Goal: Transaction & Acquisition: Book appointment/travel/reservation

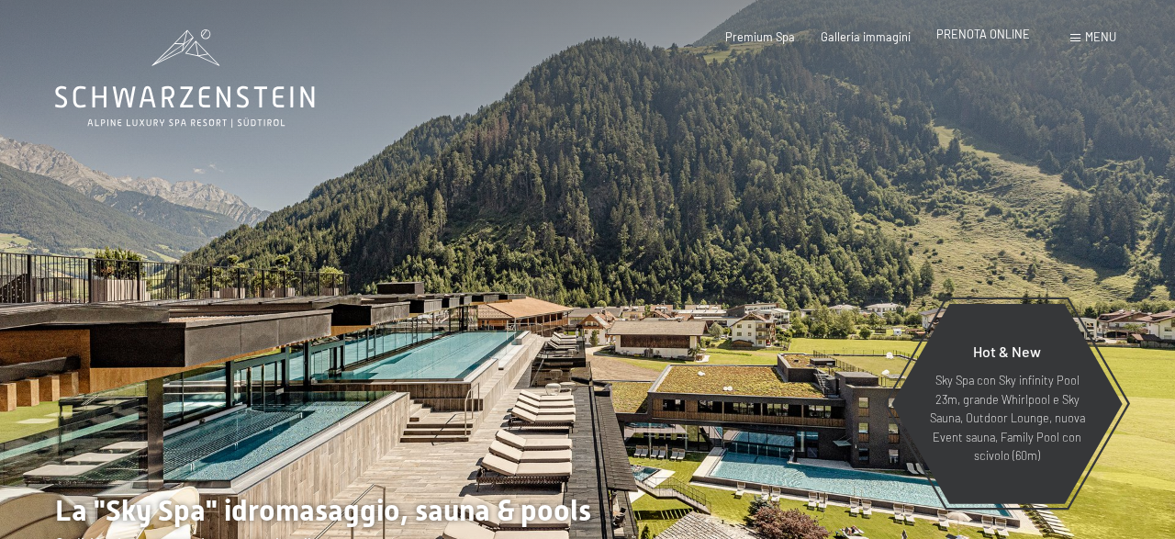
click at [1009, 38] on span "PRENOTA ONLINE" at bounding box center [983, 34] width 94 height 15
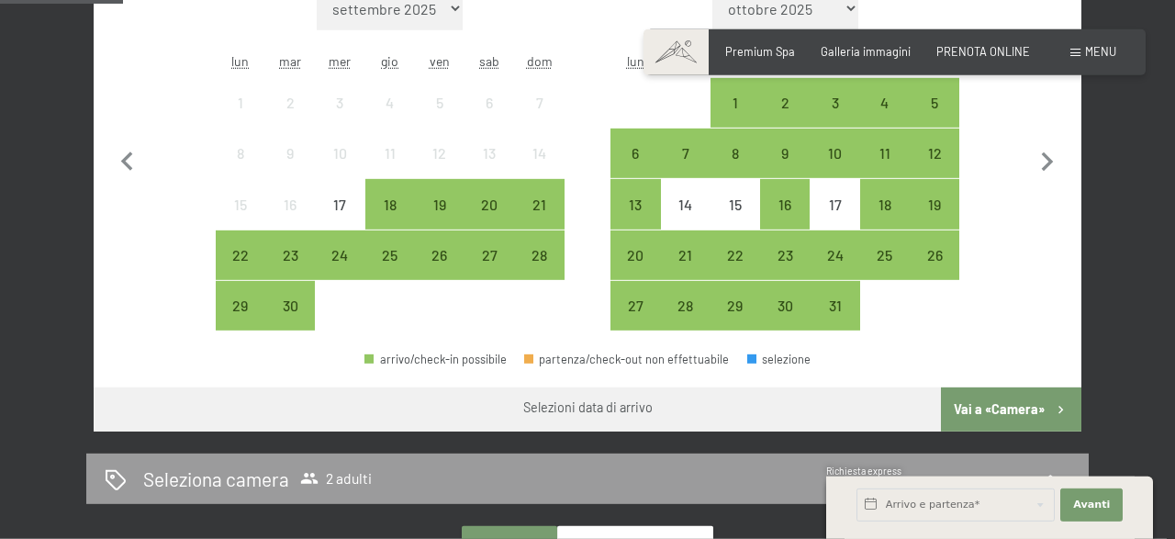
scroll to position [477, 0]
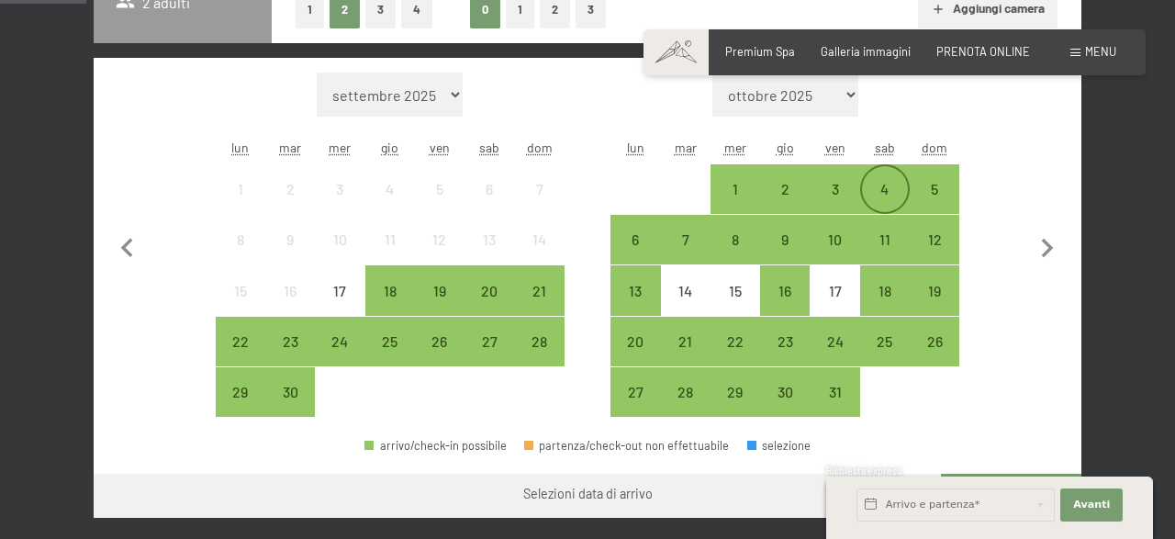
click at [880, 192] on div "4" at bounding box center [885, 205] width 46 height 46
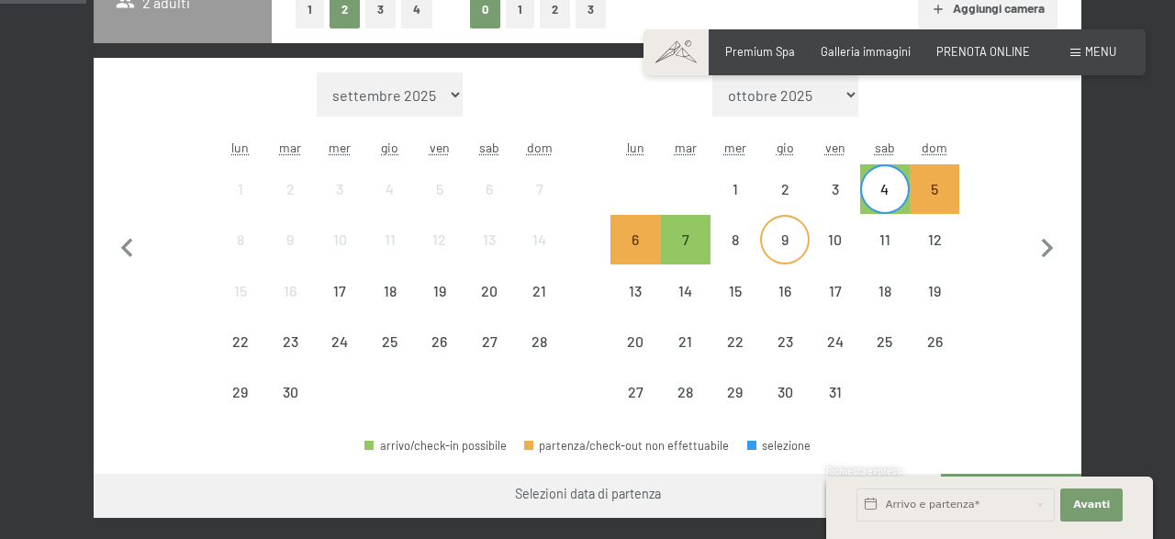
click at [792, 237] on div "9" at bounding box center [785, 255] width 46 height 46
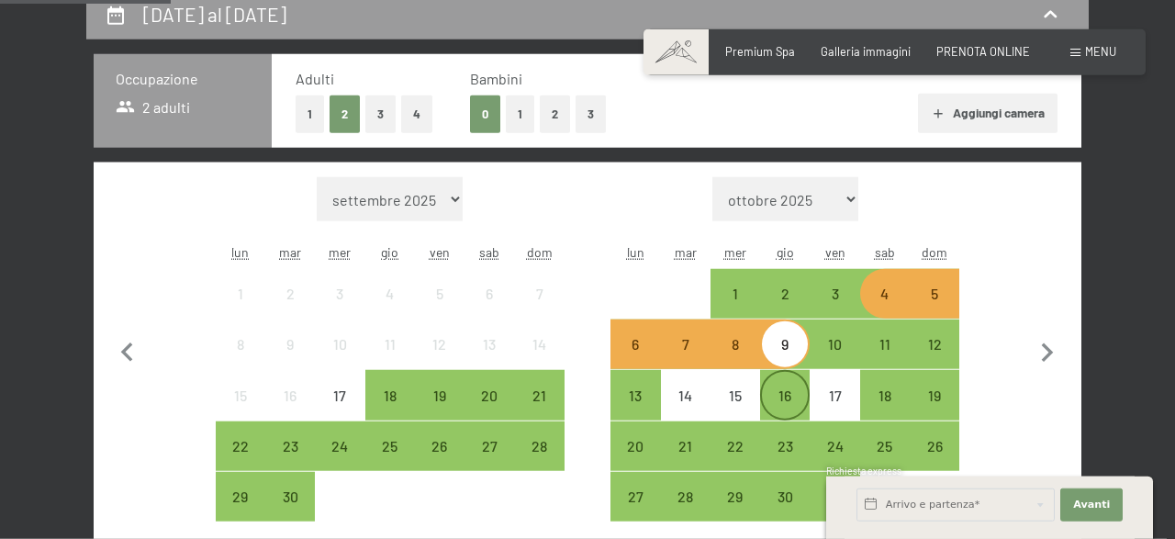
scroll to position [382, 0]
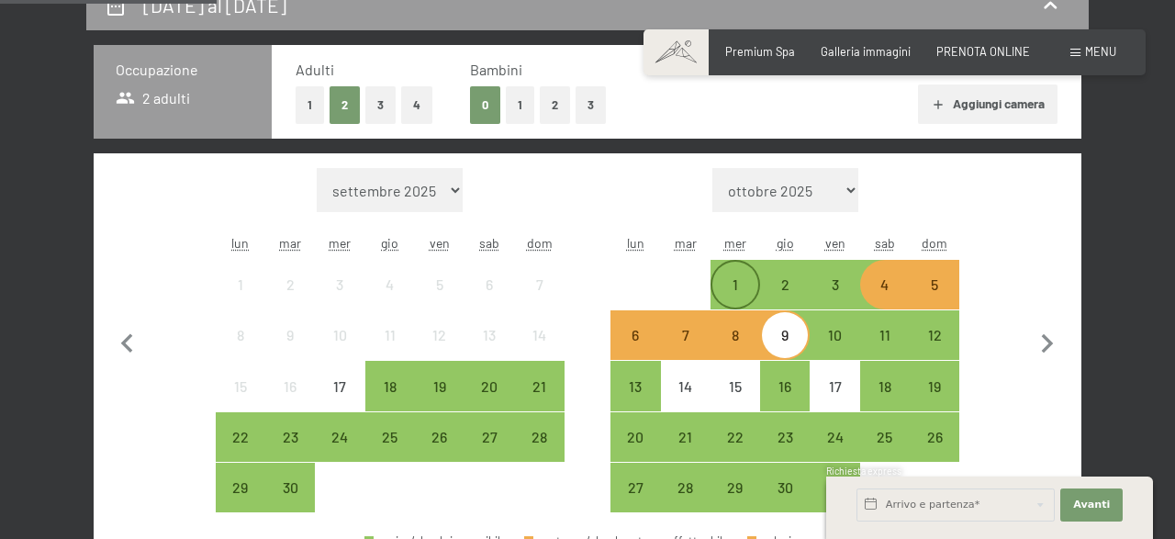
click at [737, 279] on div "1" at bounding box center [735, 300] width 46 height 46
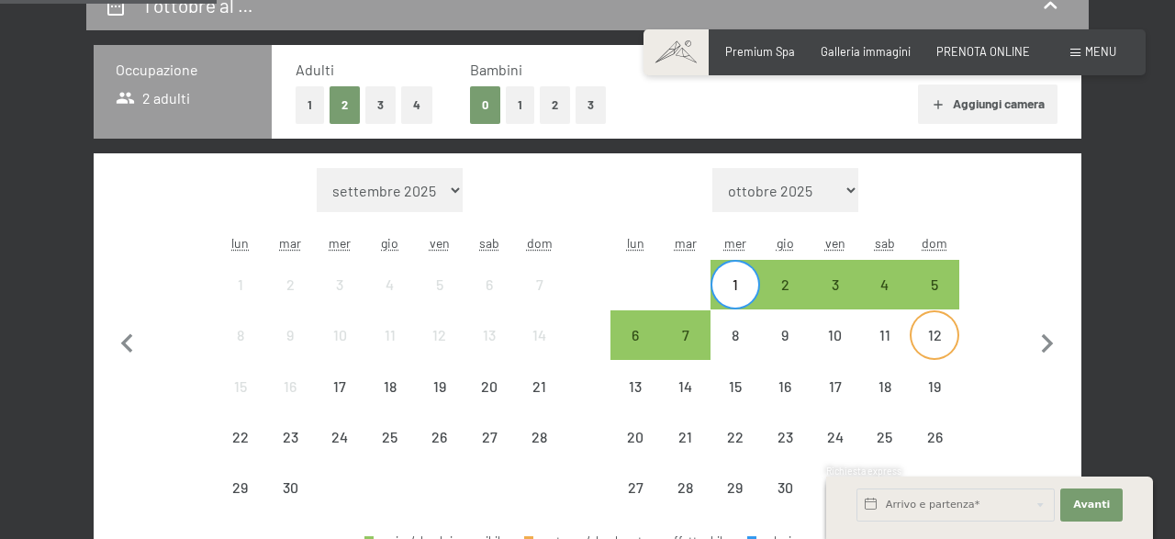
click at [953, 352] on div "12" at bounding box center [934, 351] width 46 height 46
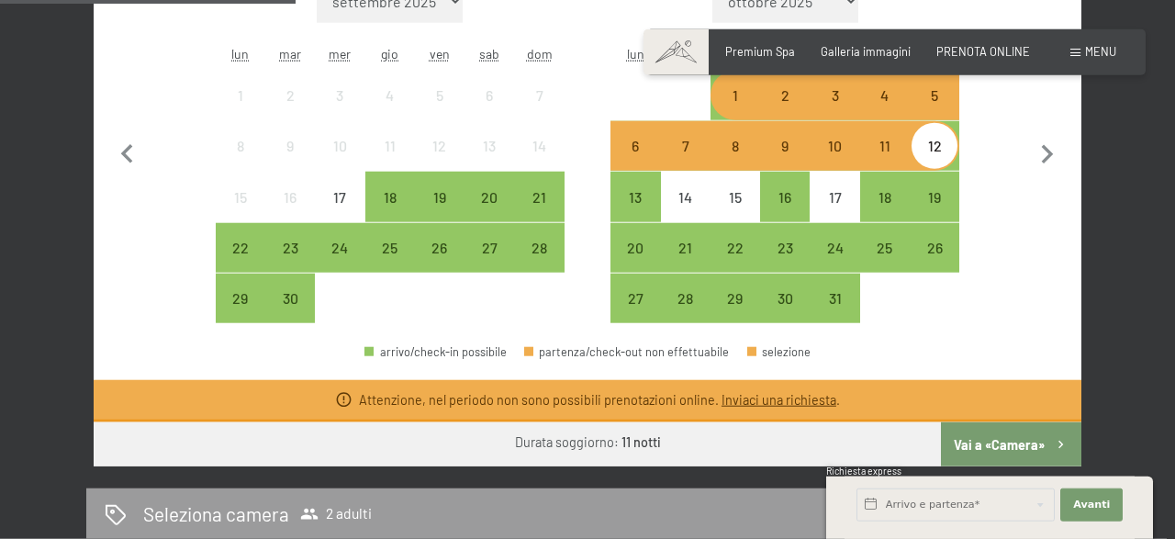
scroll to position [573, 0]
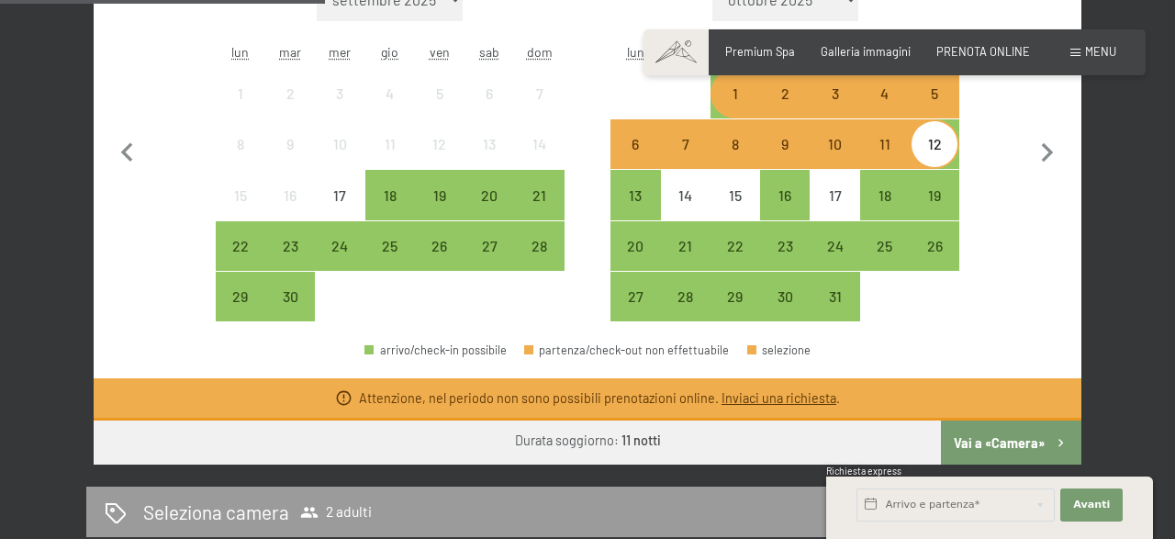
click at [322, 285] on div at bounding box center [340, 297] width 50 height 50
click at [437, 317] on span "Consenso marketing*" at bounding box center [478, 322] width 139 height 18
click at [400, 317] on input "Consenso marketing*" at bounding box center [391, 322] width 18 height 18
checkbox input "false"
click at [440, 254] on div "26" at bounding box center [440, 262] width 46 height 46
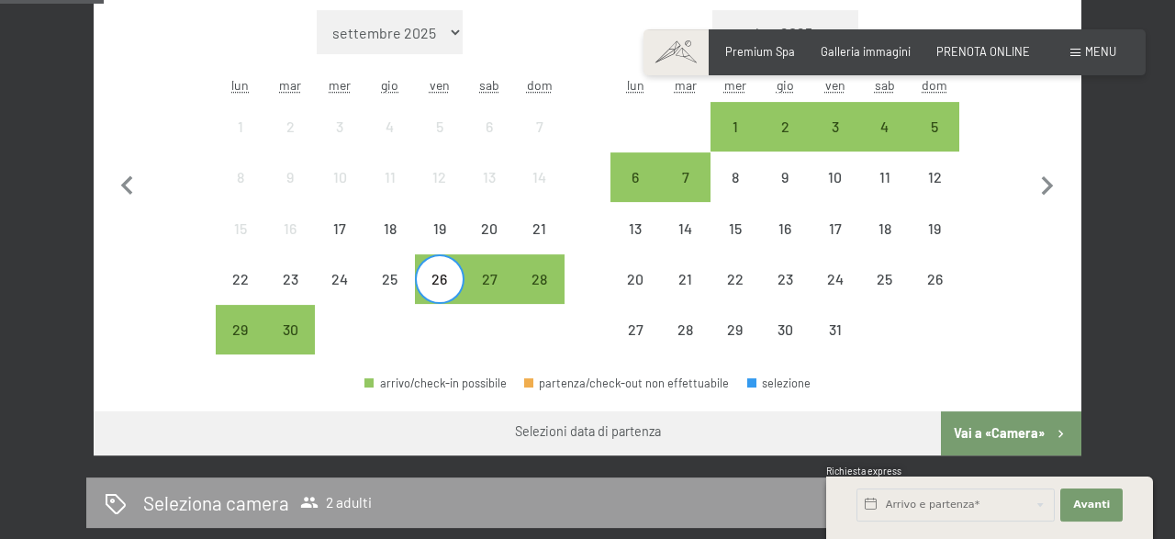
scroll to position [382, 0]
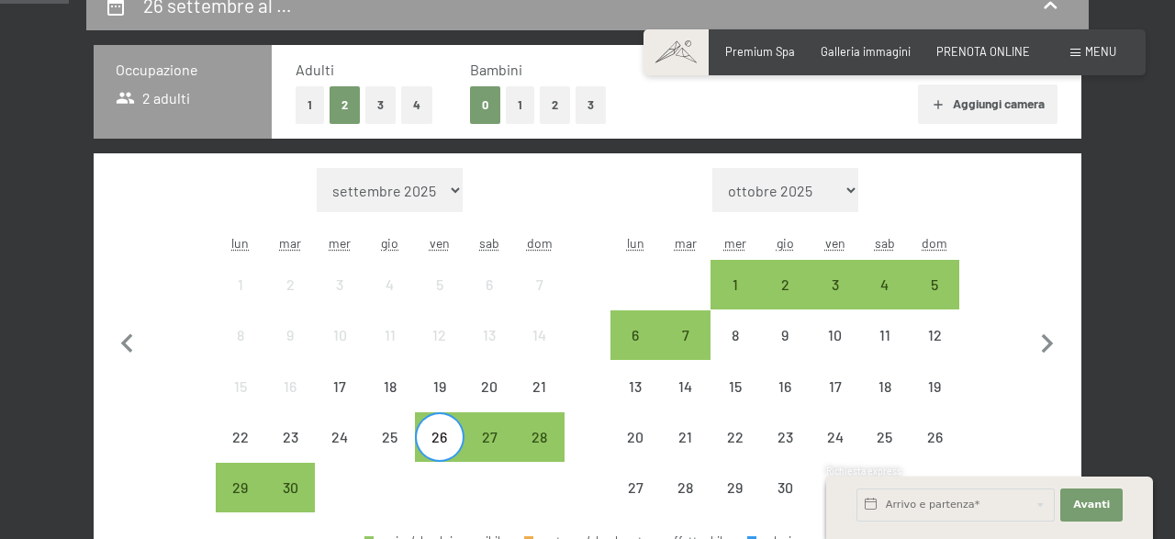
click at [317, 168] on select "settembre 2025 ottobre 2025 novembre 2025 dicembre 2025 gennaio 2026 febbraio 2…" at bounding box center [390, 190] width 146 height 44
select select "2025-10-01"
select select "2025-11-01"
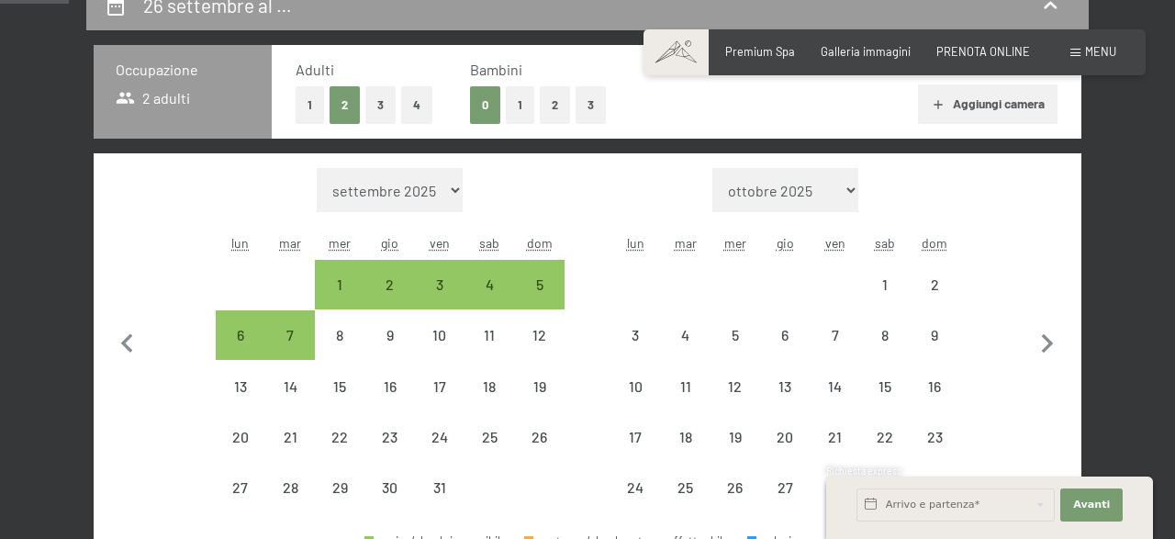
select select "2025-10-01"
select select "2025-11-01"
click at [1051, 343] on icon "button" at bounding box center [1048, 343] width 12 height 19
select select "2025-11-01"
select select "2025-12-01"
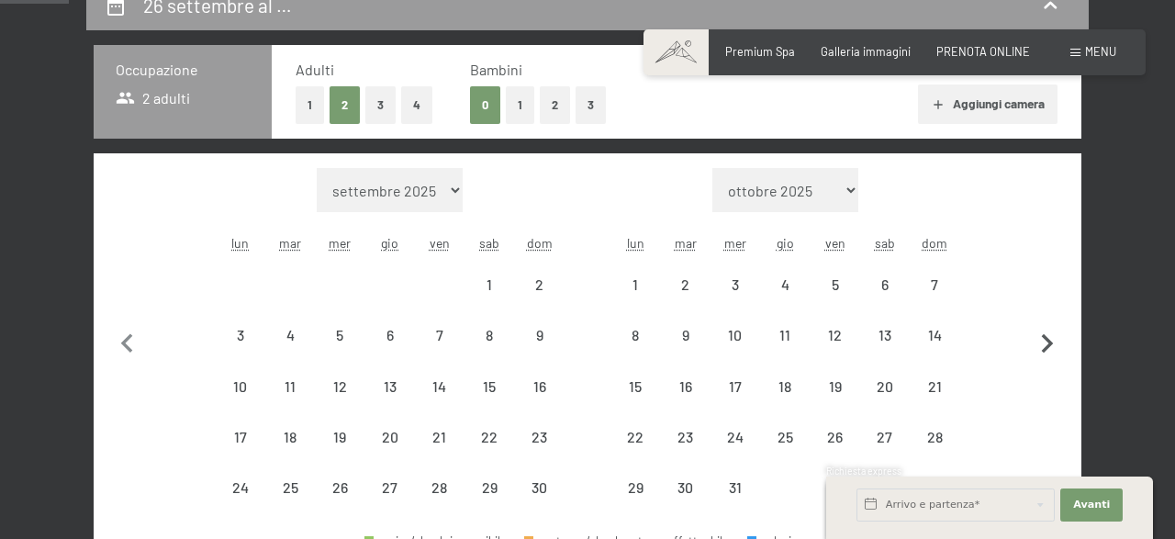
click at [1050, 343] on icon "button" at bounding box center [1048, 343] width 12 height 19
select select "2025-12-01"
select select "2026-01-01"
click at [1050, 343] on icon "button" at bounding box center [1048, 343] width 12 height 19
select select "2026-01-01"
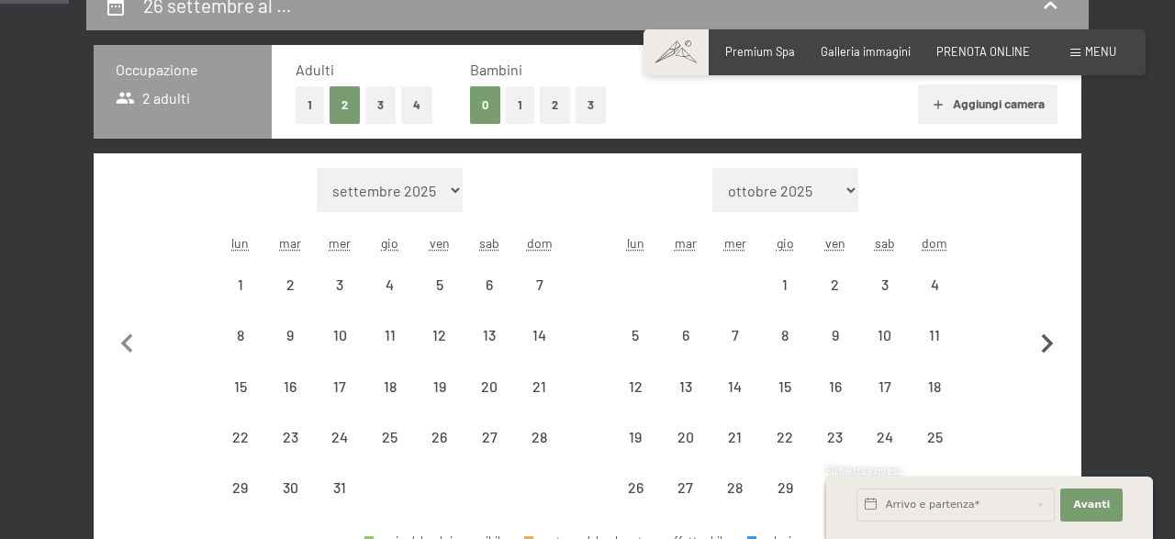
select select "2026-02-01"
select select "2026-01-01"
select select "2026-02-01"
select select "2026-01-01"
select select "2026-02-01"
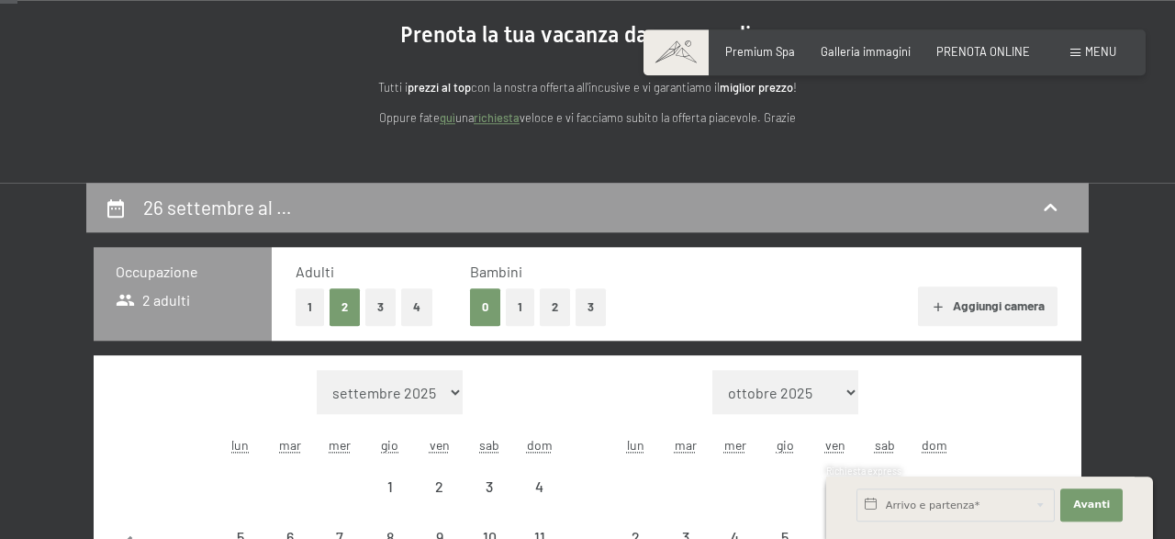
scroll to position [95, 0]
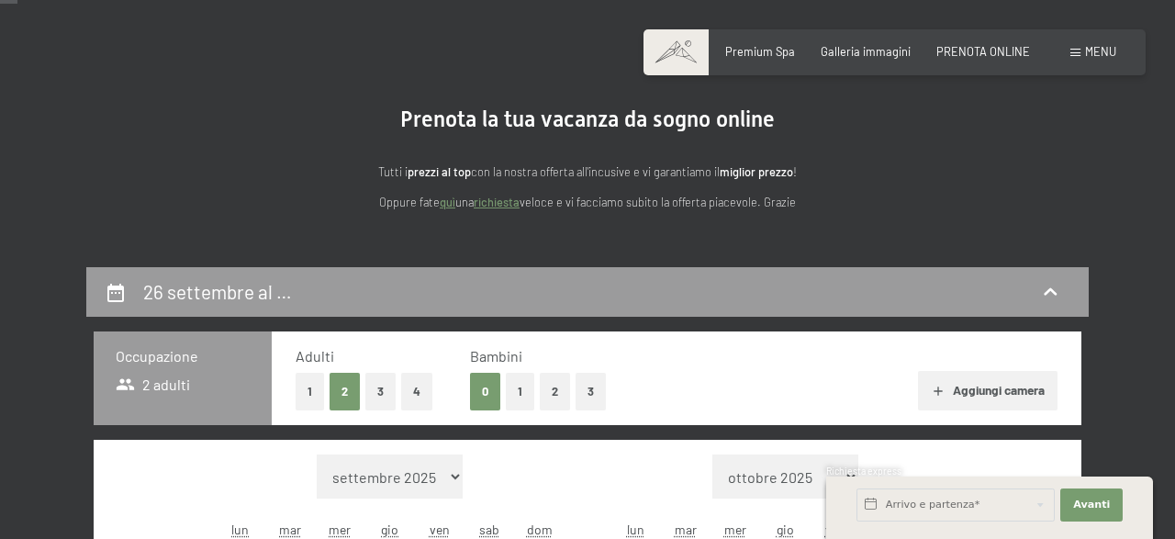
click at [1108, 56] on span "Menu" at bounding box center [1100, 51] width 31 height 15
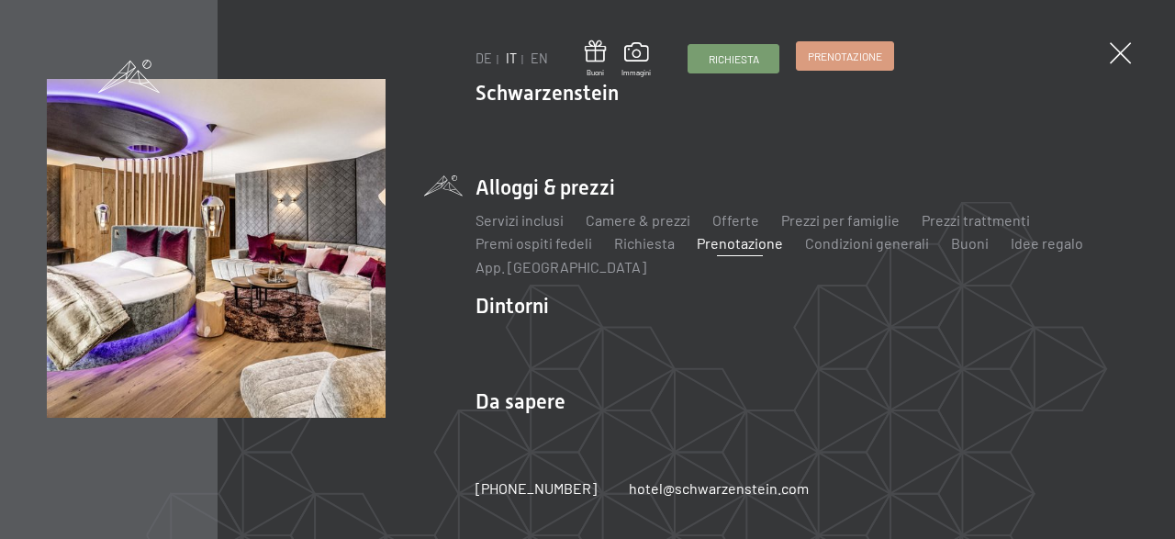
click at [864, 61] on span "Prenotazione" at bounding box center [845, 57] width 74 height 16
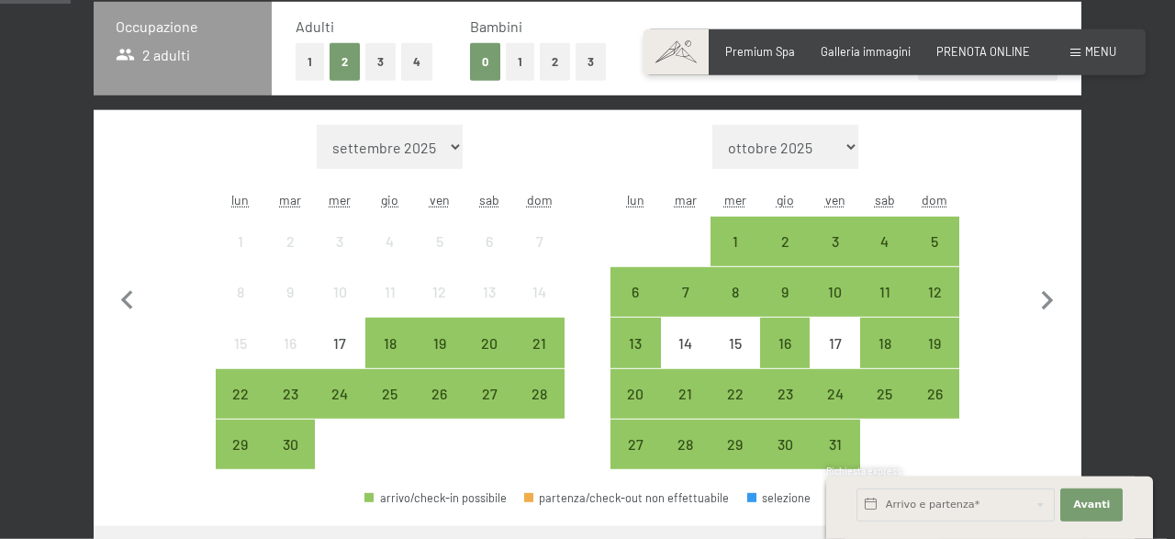
scroll to position [382, 0]
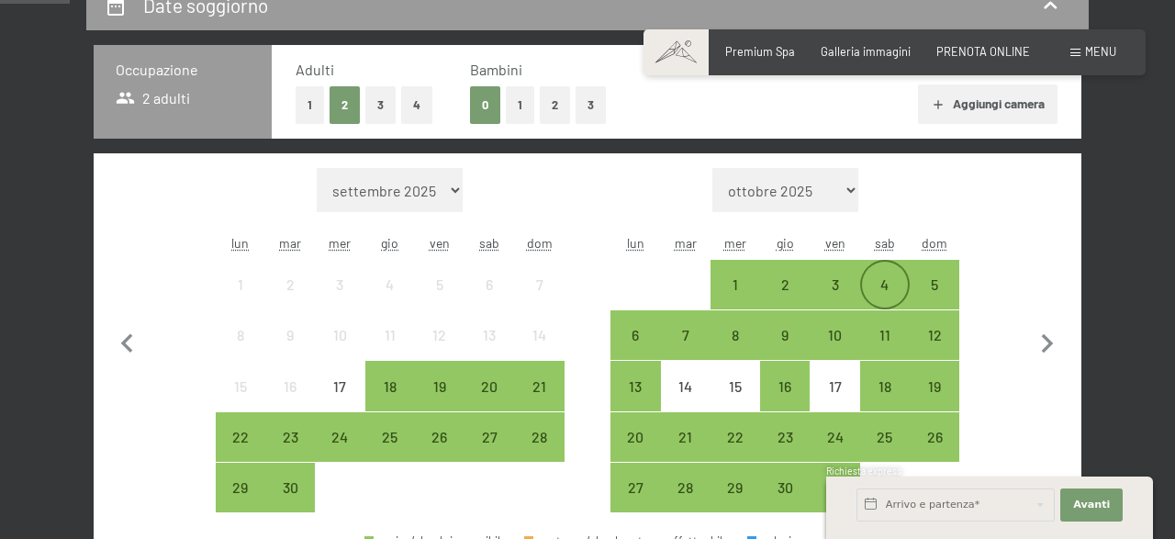
click at [892, 289] on div "4" at bounding box center [885, 300] width 46 height 46
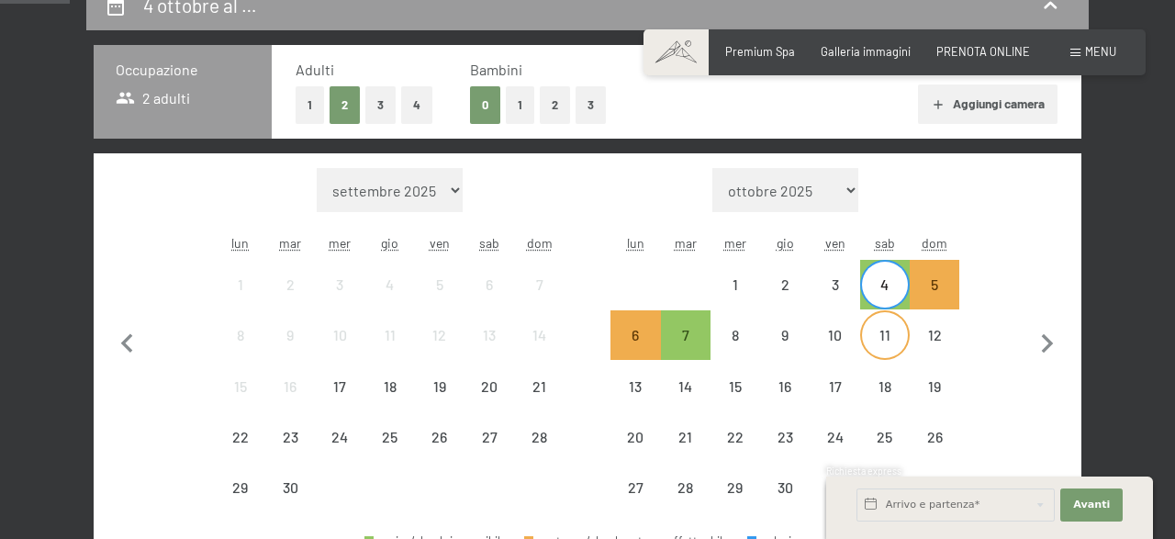
click at [889, 346] on div "11" at bounding box center [885, 351] width 46 height 46
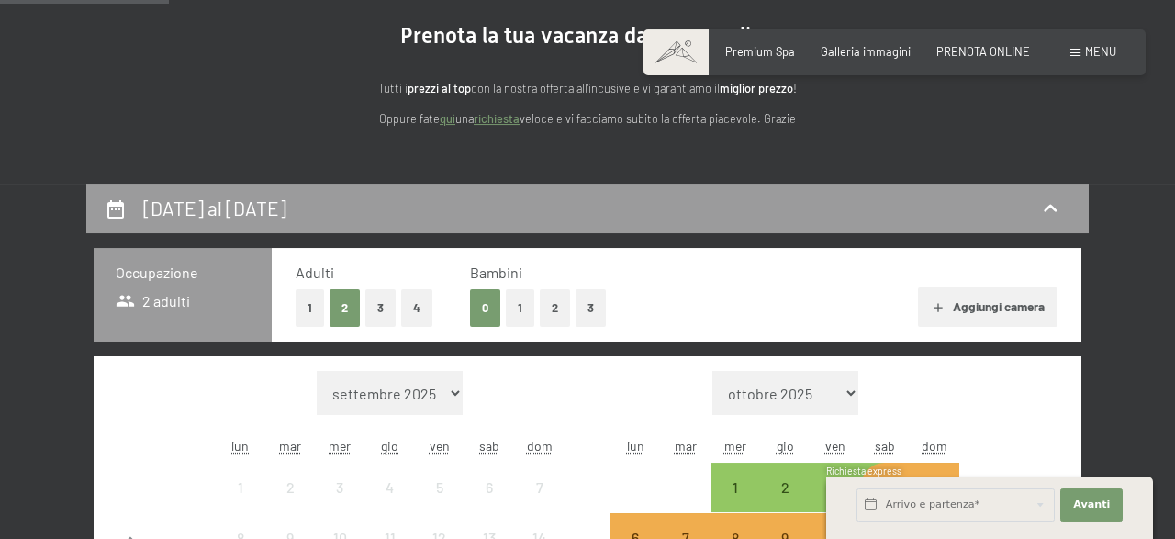
scroll to position [0, 0]
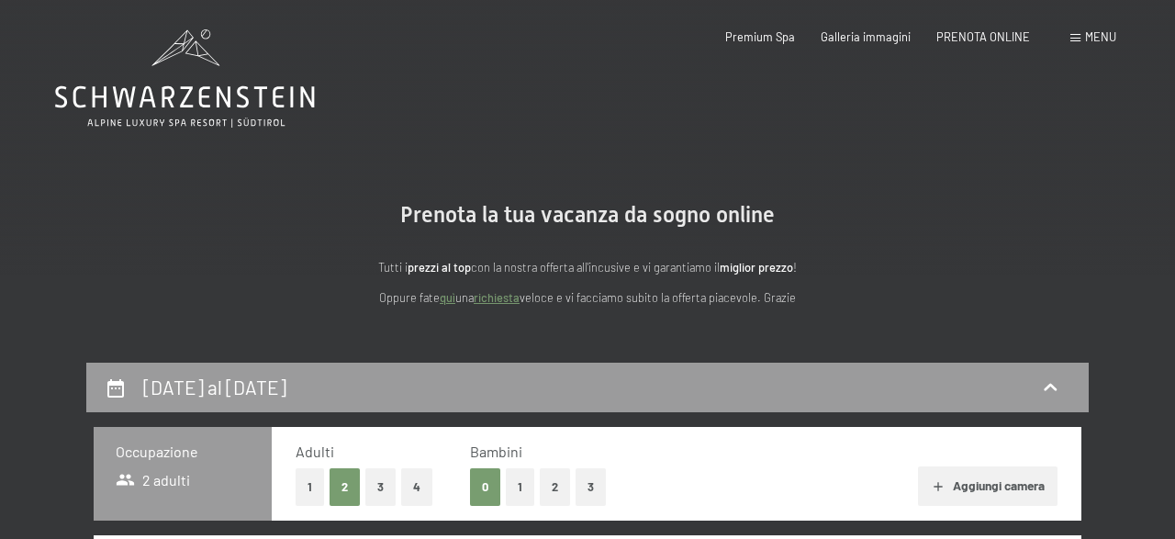
click at [1088, 36] on span "Menu" at bounding box center [1100, 36] width 31 height 15
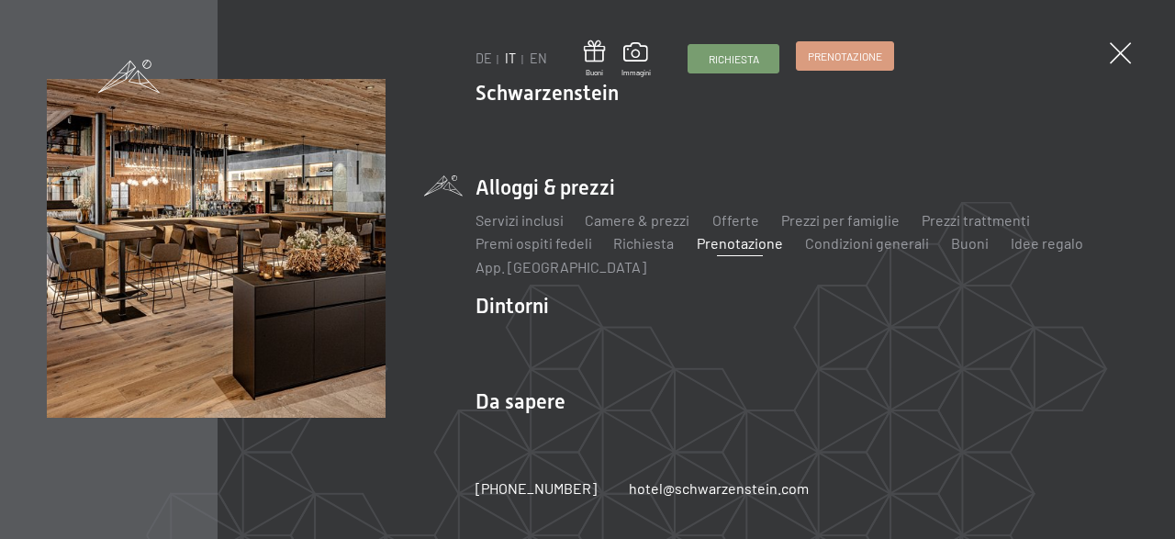
click at [874, 60] on span "Prenotazione" at bounding box center [845, 57] width 74 height 16
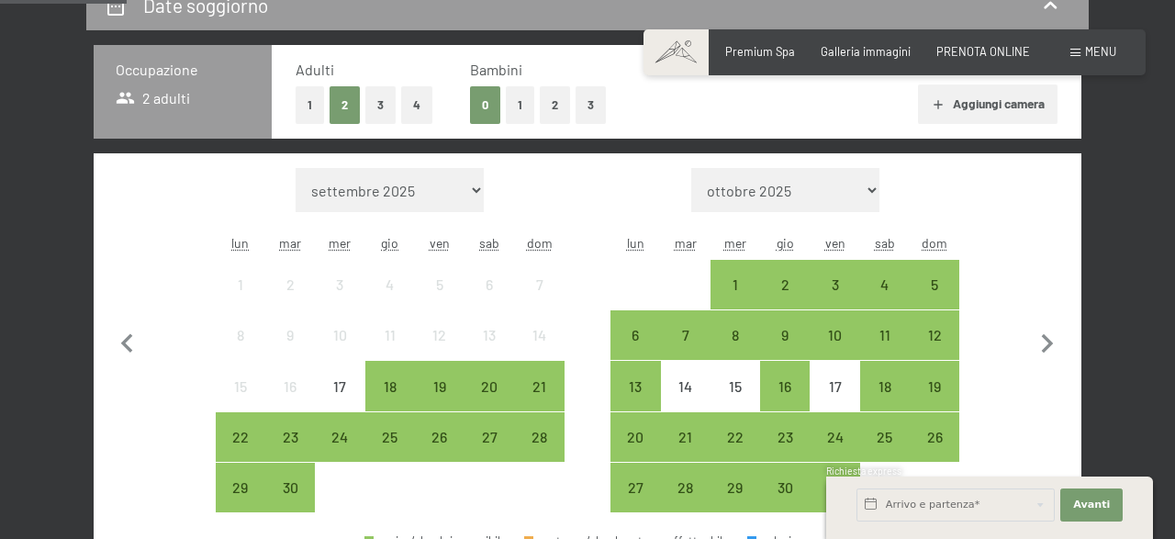
scroll to position [382, 0]
click at [493, 442] on div "27" at bounding box center [489, 453] width 46 height 46
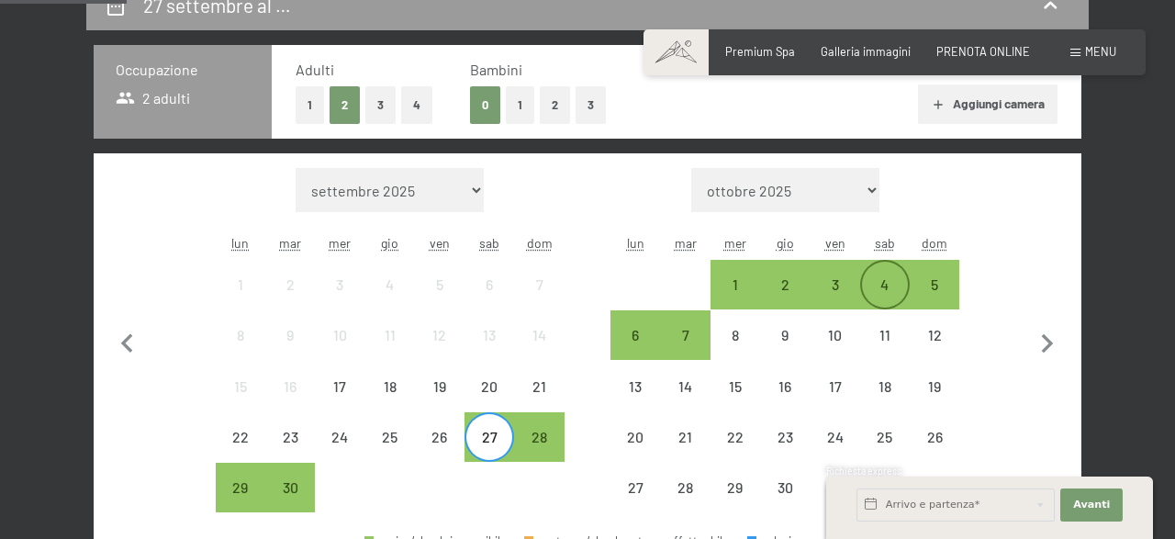
click at [887, 282] on div "4" at bounding box center [885, 300] width 46 height 46
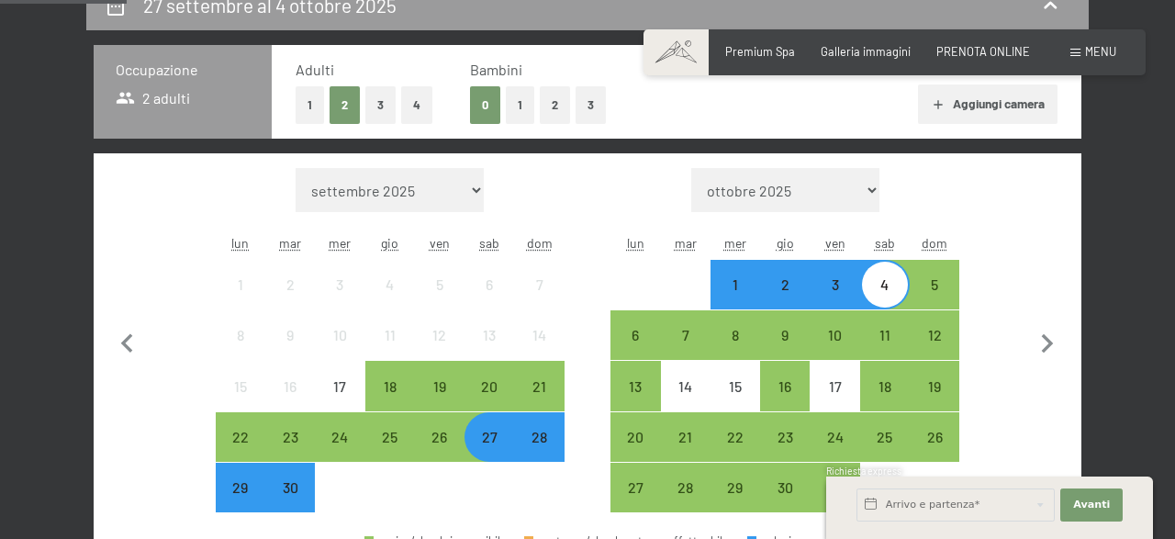
click at [888, 292] on div "4" at bounding box center [885, 300] width 46 height 46
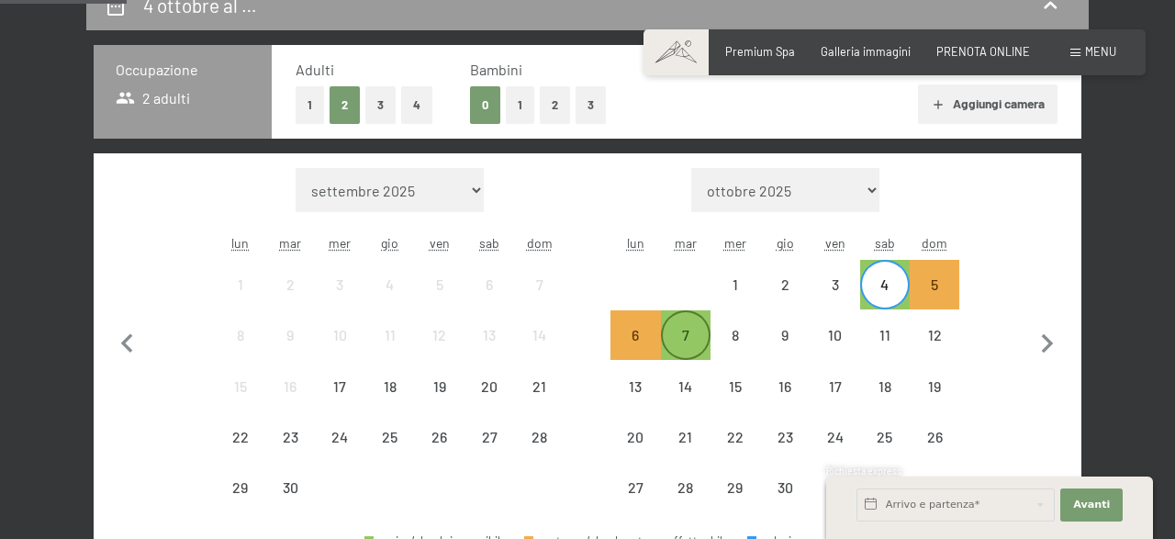
click at [698, 347] on div "7" at bounding box center [686, 351] width 46 height 46
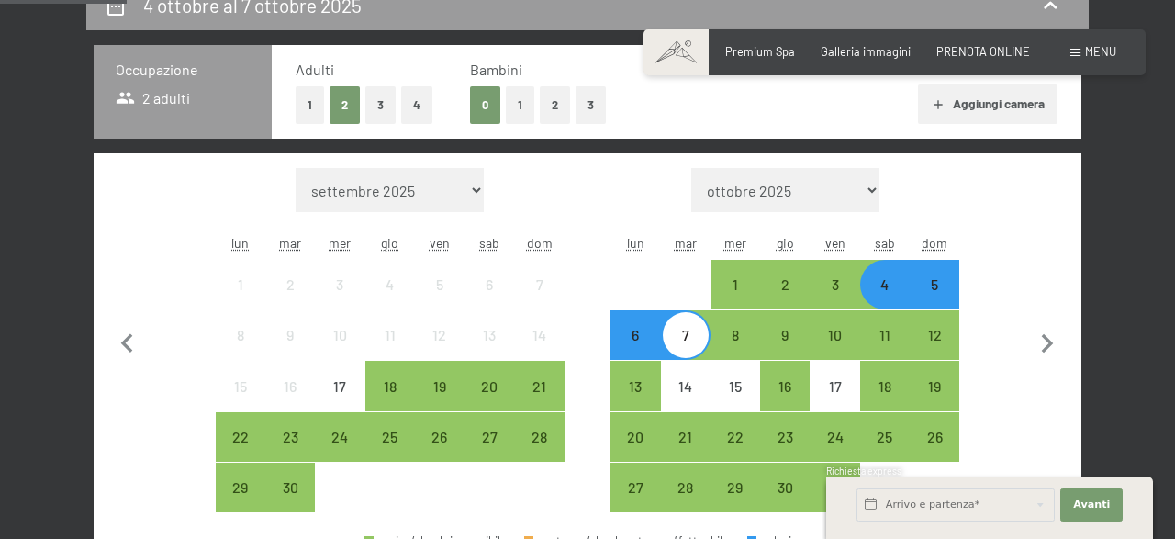
click at [893, 284] on div "4" at bounding box center [885, 300] width 46 height 46
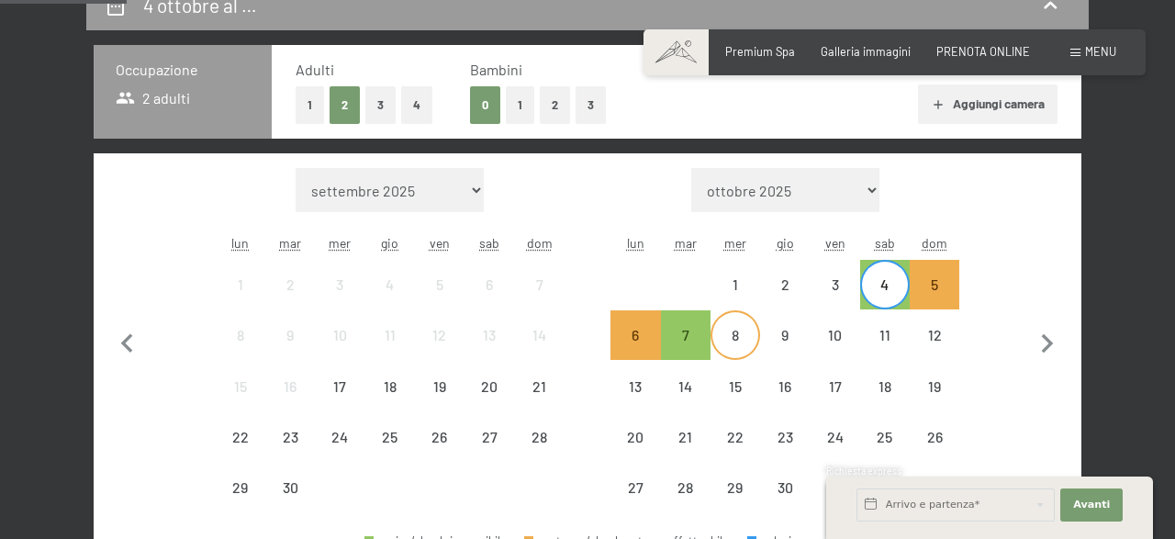
click at [739, 346] on div "8" at bounding box center [735, 351] width 46 height 46
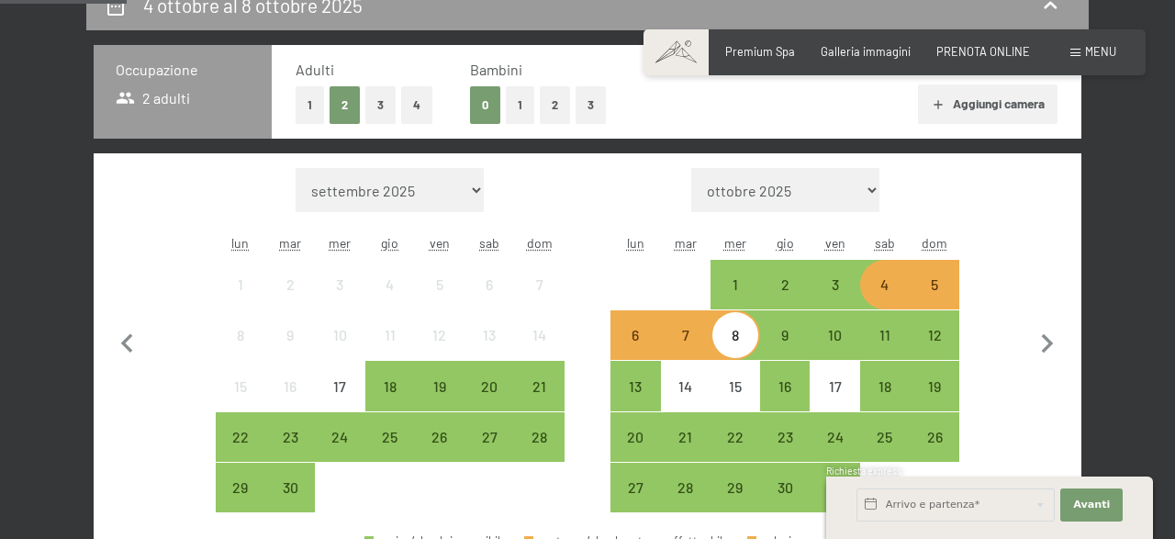
click at [888, 285] on div "4" at bounding box center [885, 300] width 46 height 46
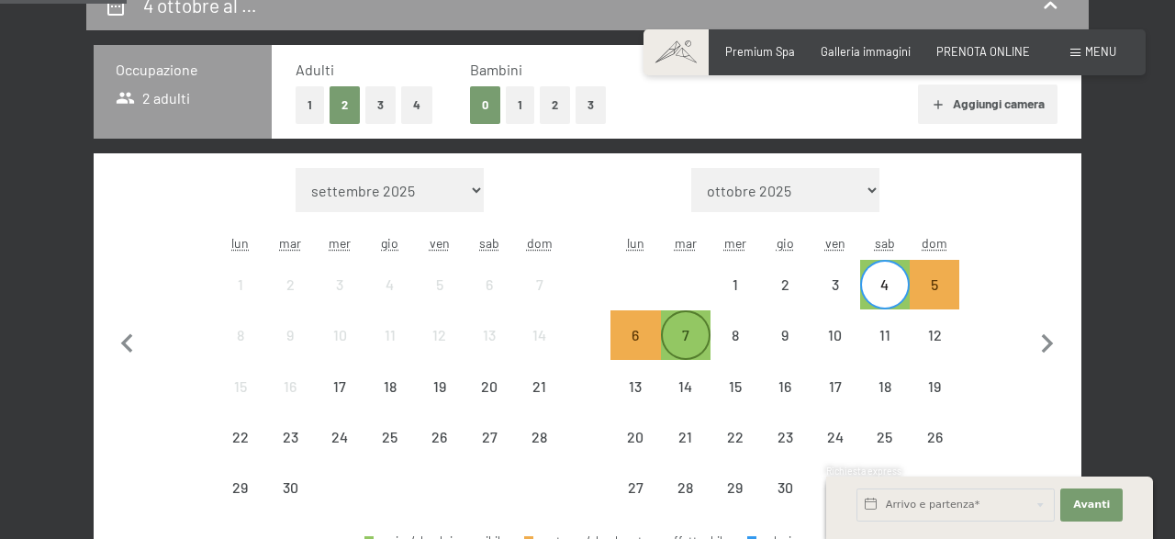
click at [688, 334] on div "7" at bounding box center [686, 351] width 46 height 46
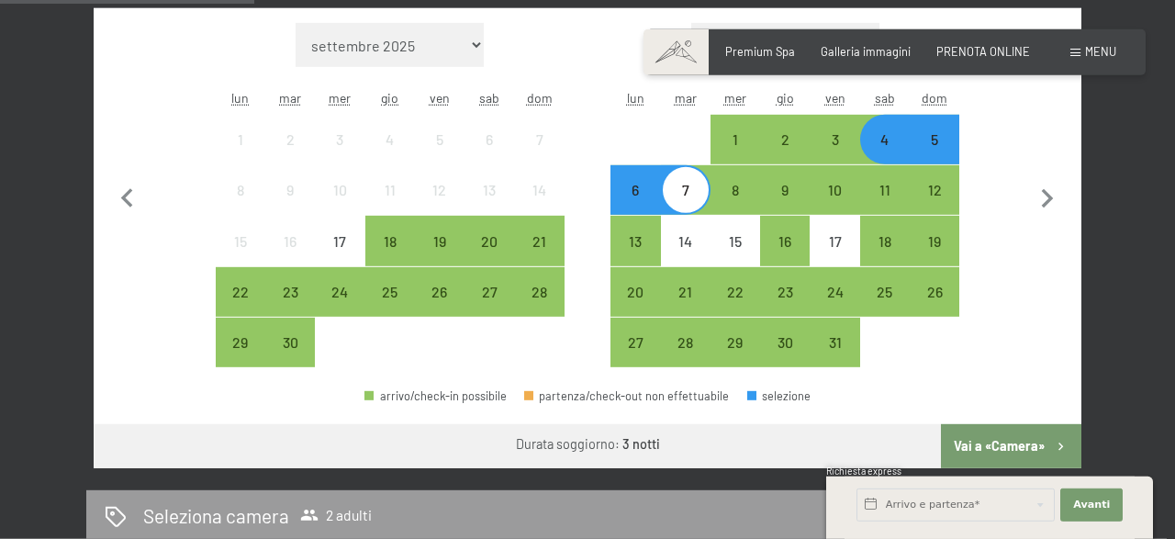
scroll to position [668, 0]
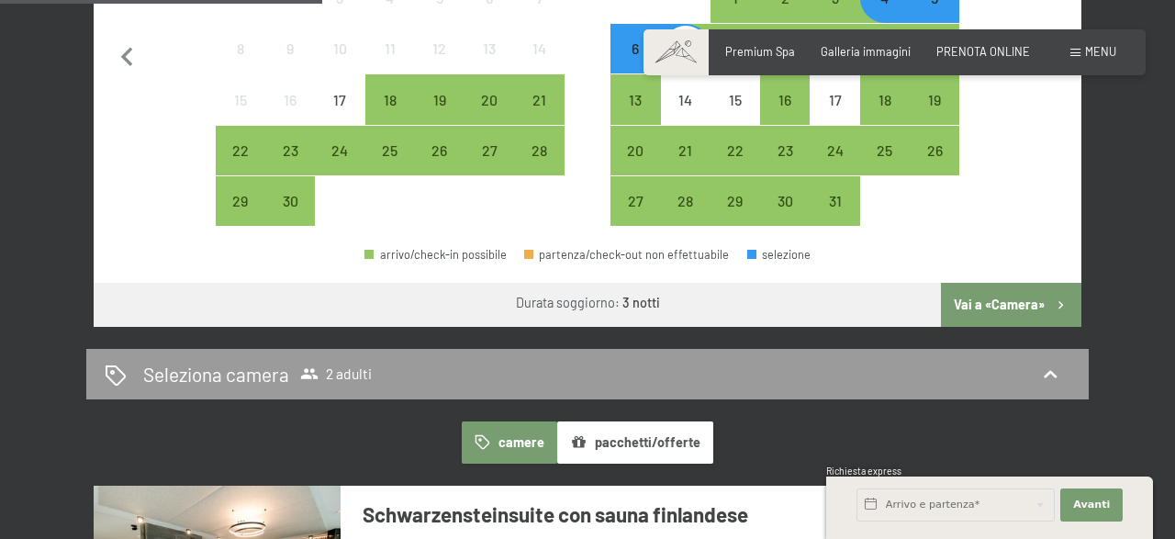
click at [998, 305] on button "Vai a «Camera»" at bounding box center [1011, 305] width 140 height 44
